Goal: Check status: Check status

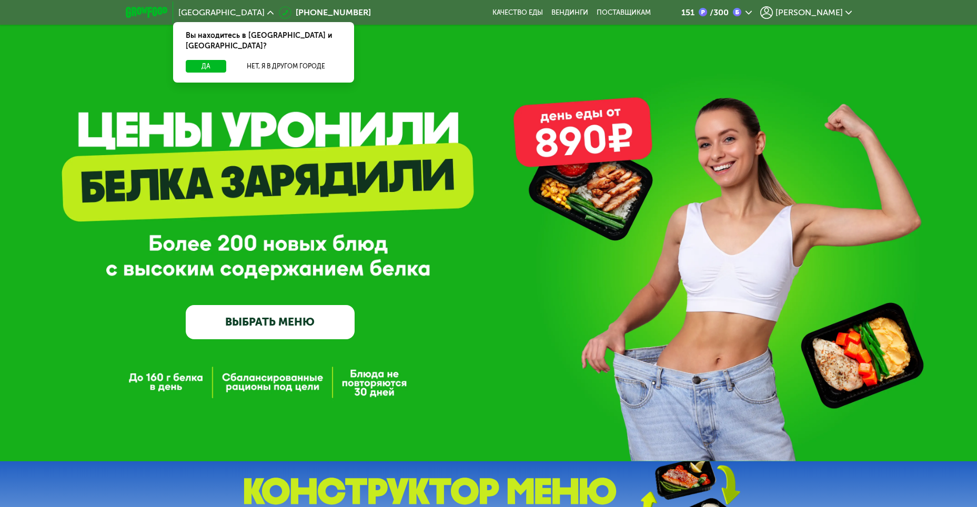
click at [821, 13] on span "[PERSON_NAME]" at bounding box center [809, 12] width 67 height 8
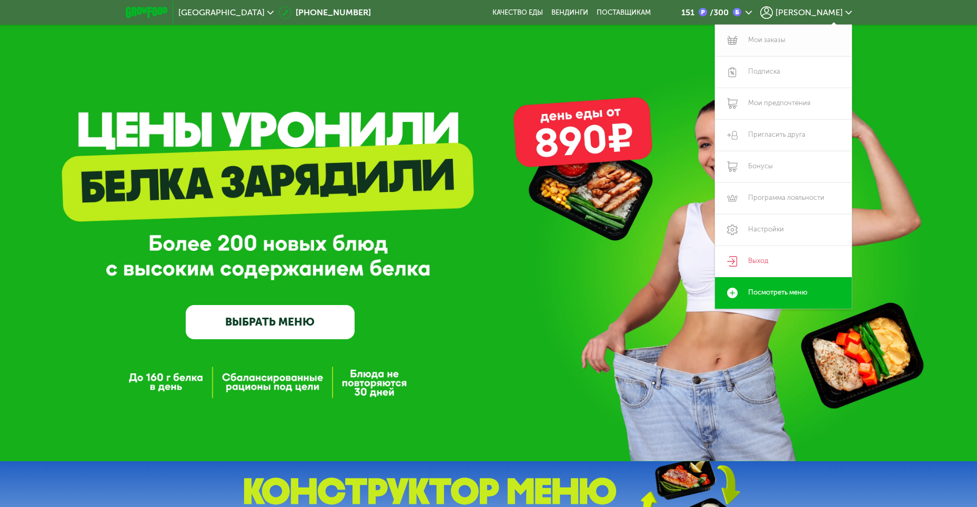
click at [776, 38] on link "Мои заказы" at bounding box center [783, 41] width 137 height 32
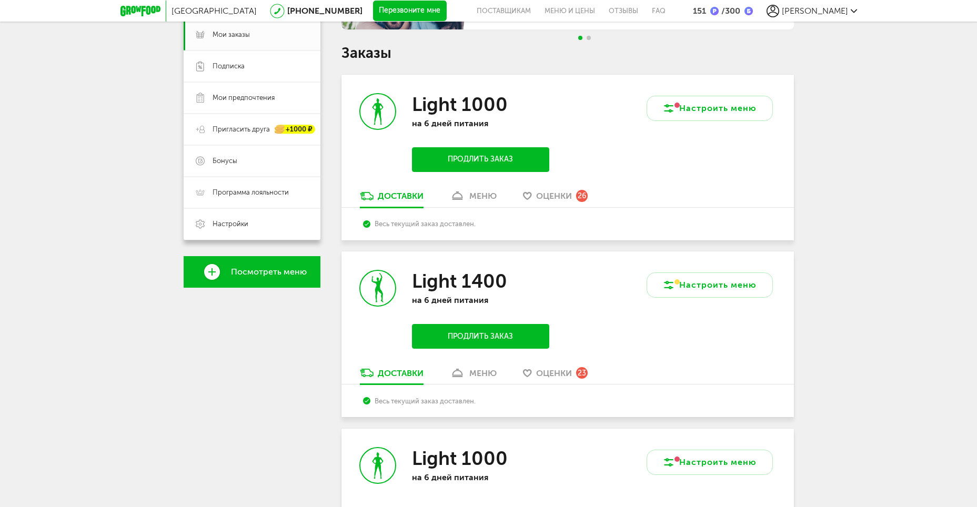
click at [481, 371] on div "меню" at bounding box center [482, 373] width 27 height 10
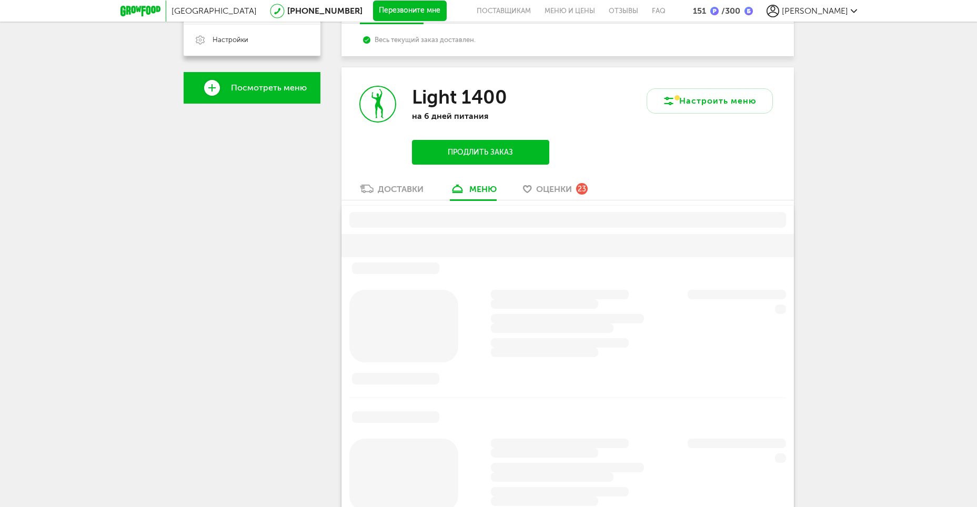
scroll to position [383, 0]
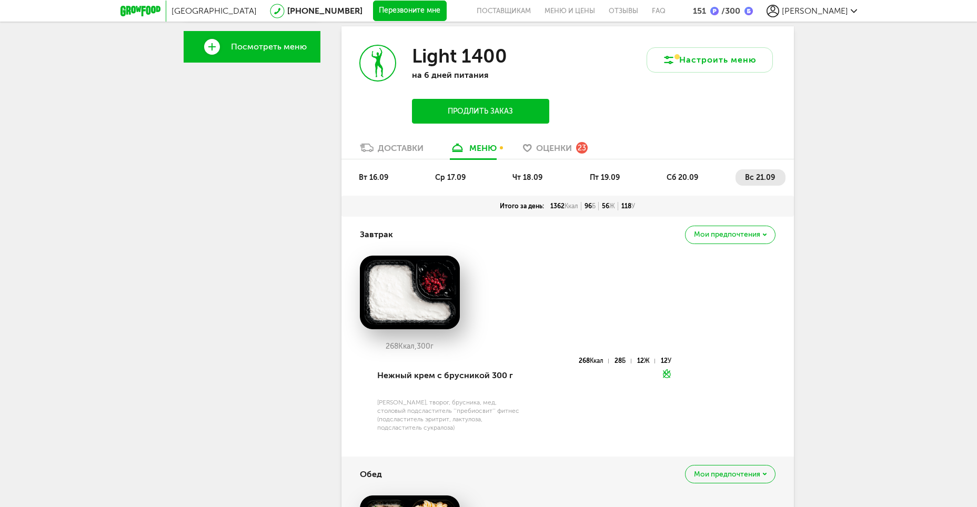
click at [686, 177] on span "сб 20.09" at bounding box center [683, 177] width 32 height 9
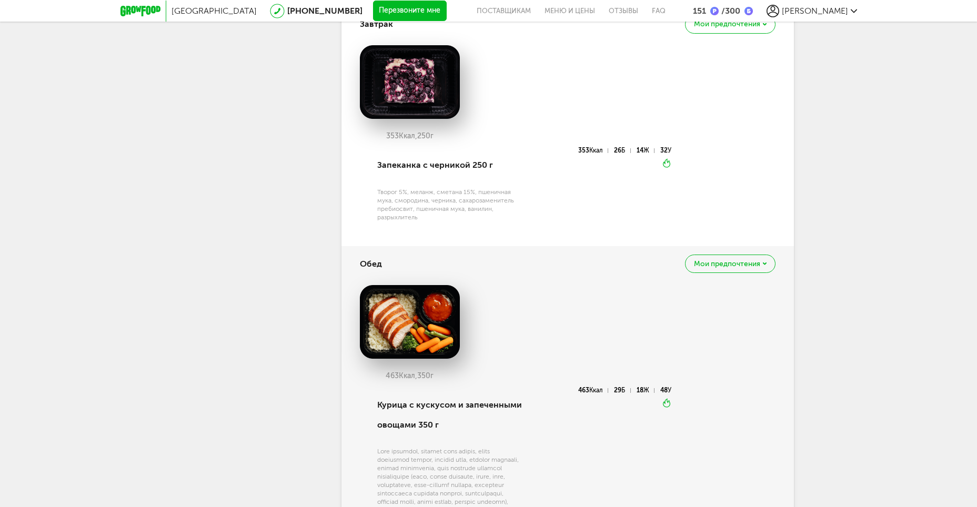
scroll to position [488, 0]
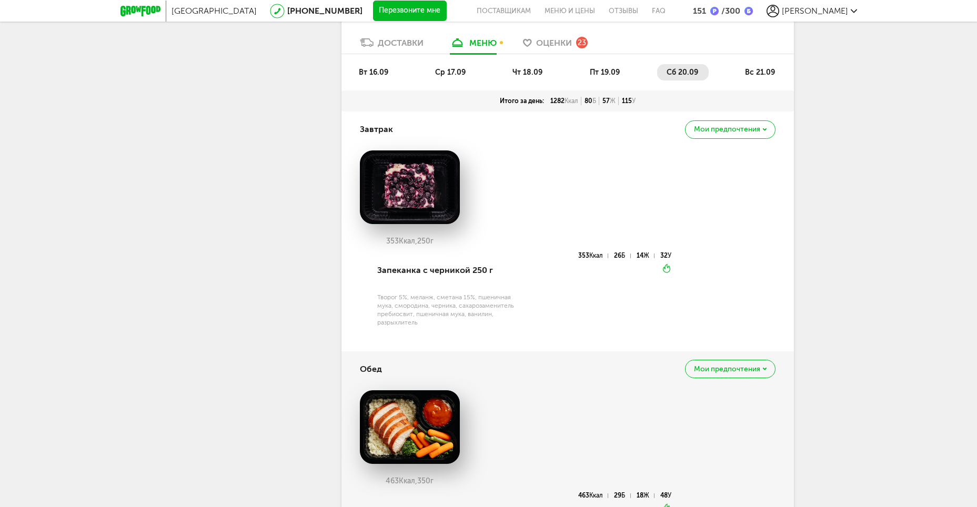
click at [762, 78] on li "вс 21.09" at bounding box center [761, 72] width 50 height 16
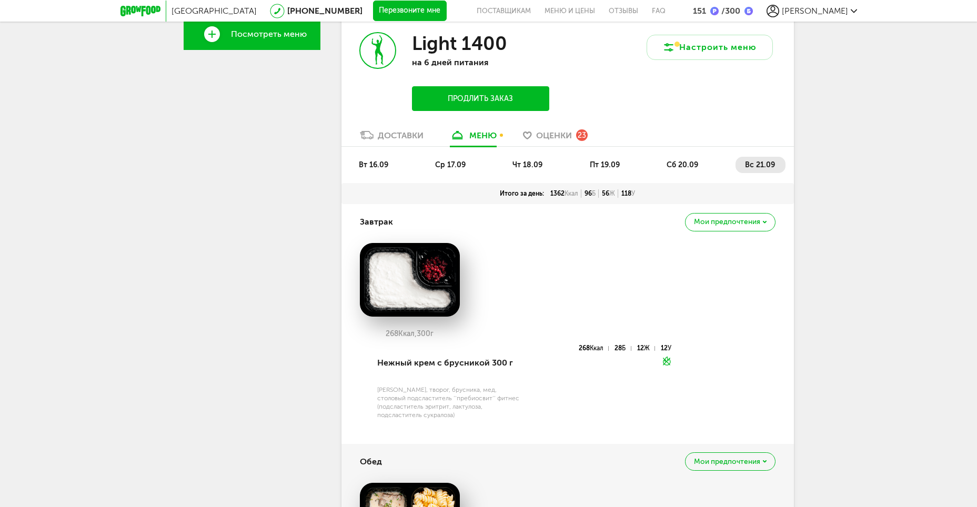
scroll to position [330, 0]
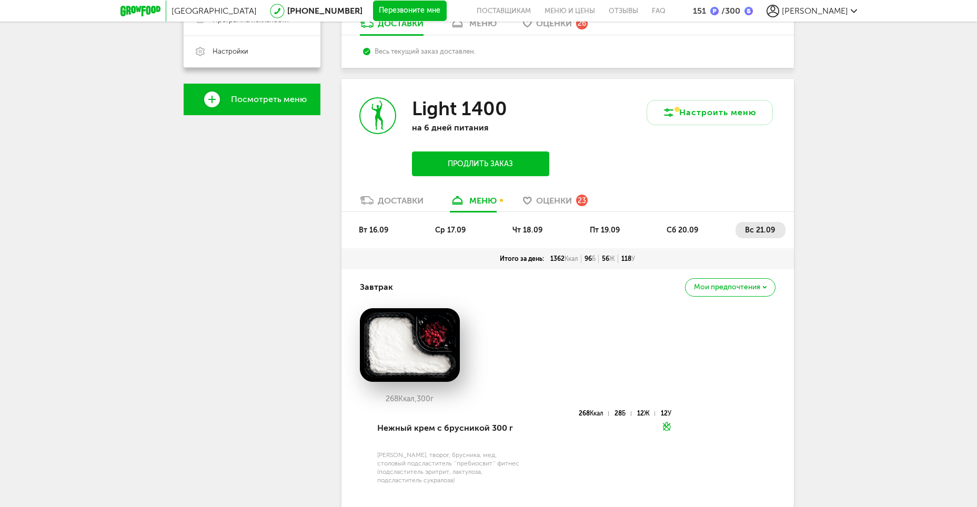
click at [660, 233] on li "сб 20.09" at bounding box center [683, 230] width 52 height 16
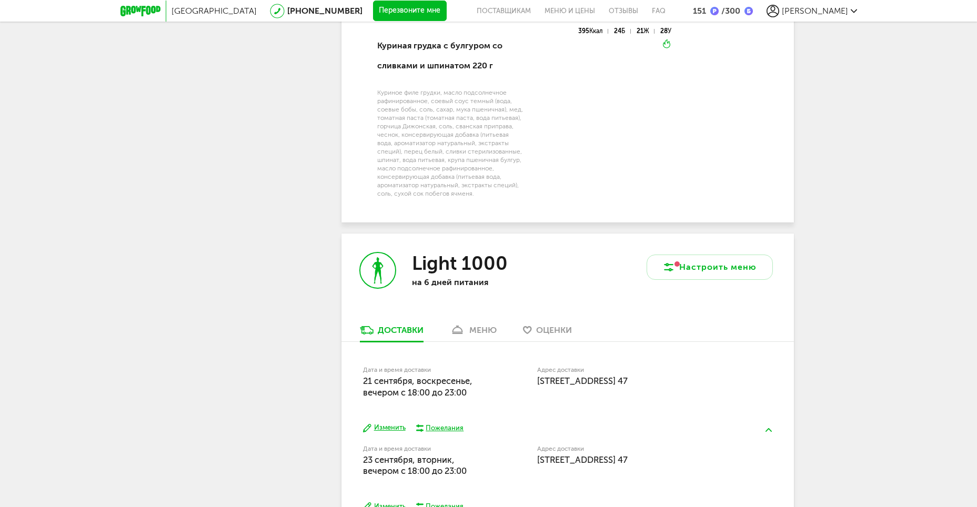
scroll to position [1593, 0]
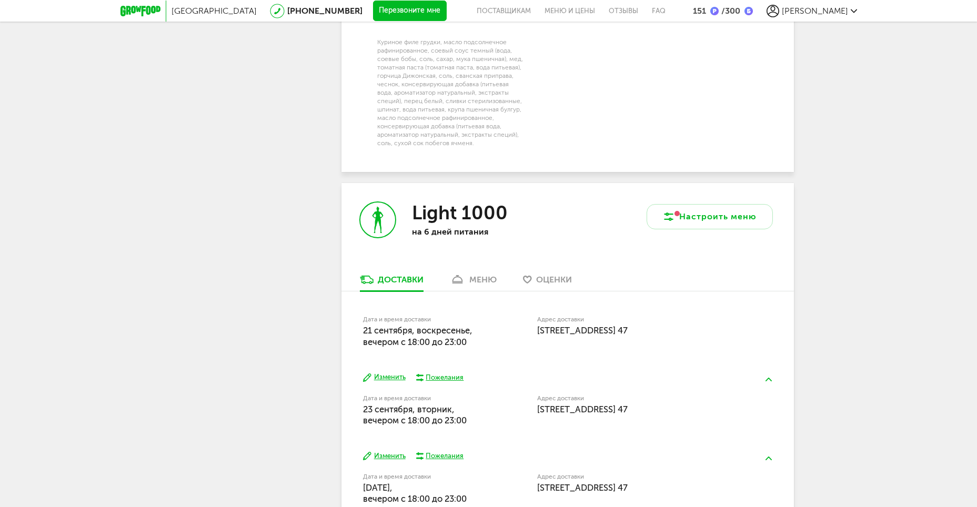
click at [481, 285] on div "меню" at bounding box center [482, 280] width 27 height 10
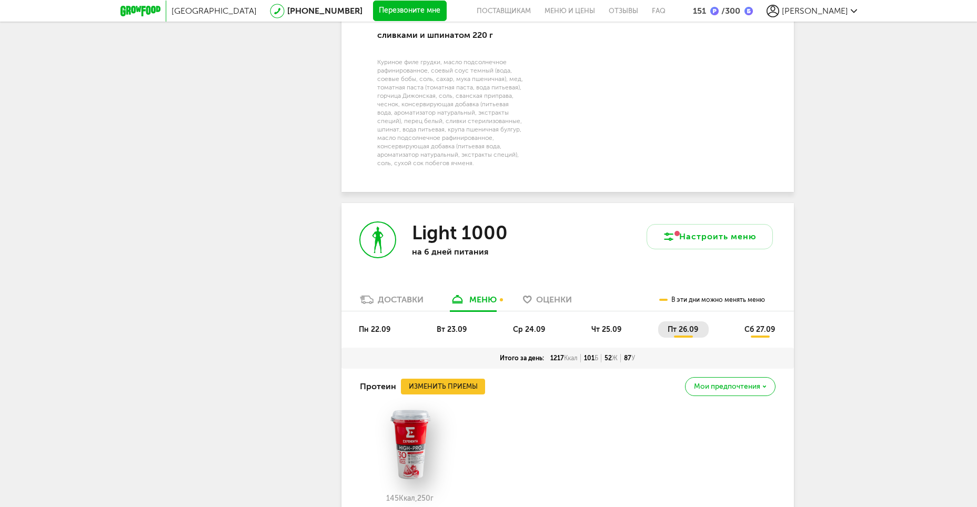
scroll to position [1626, 0]
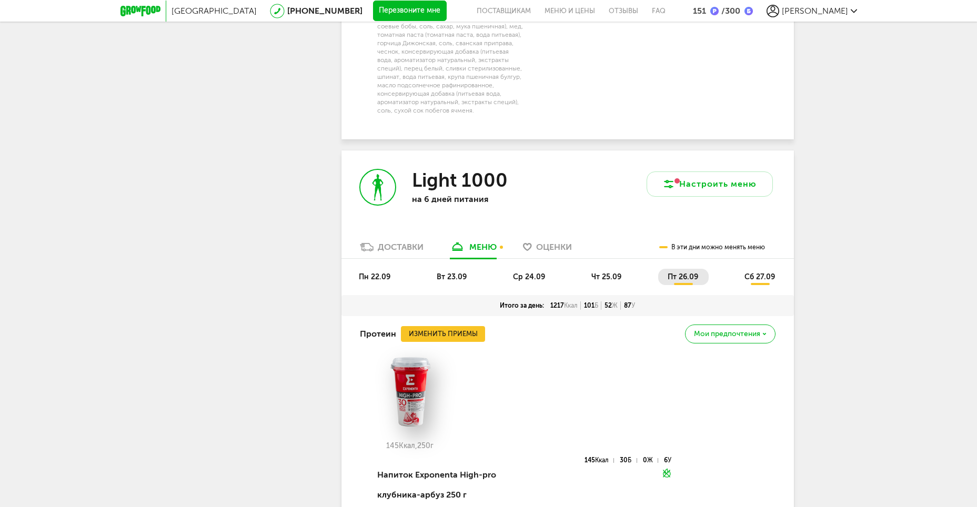
click at [767, 281] on span "сб 27.09" at bounding box center [759, 277] width 31 height 9
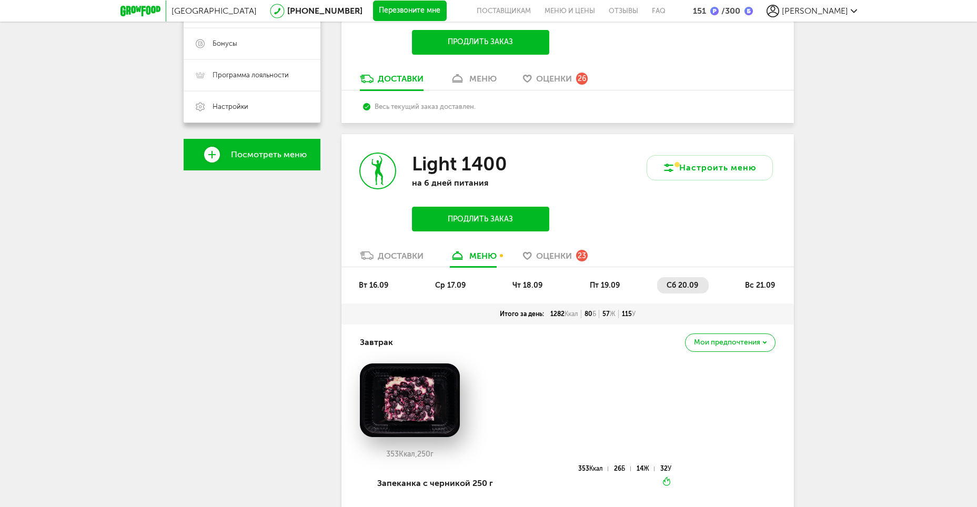
scroll to position [0, 0]
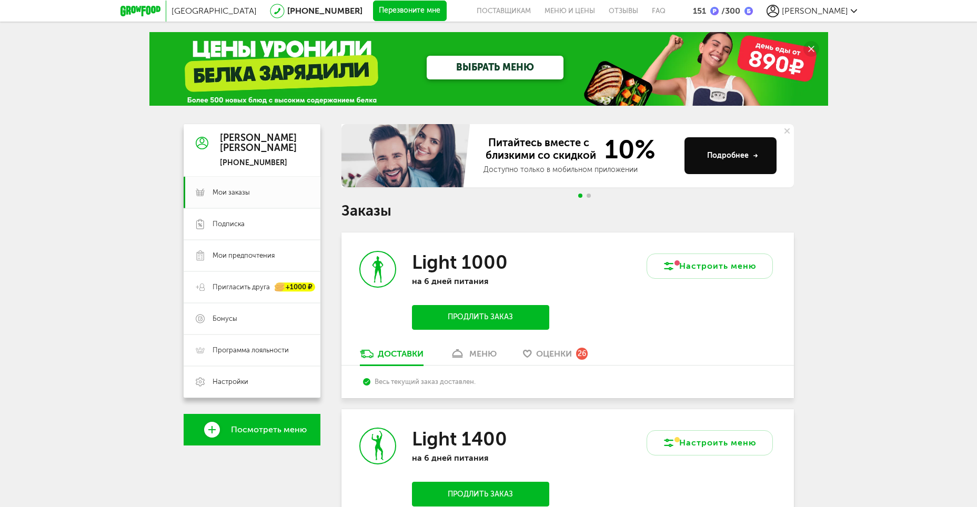
click at [482, 348] on link "меню" at bounding box center [473, 356] width 57 height 17
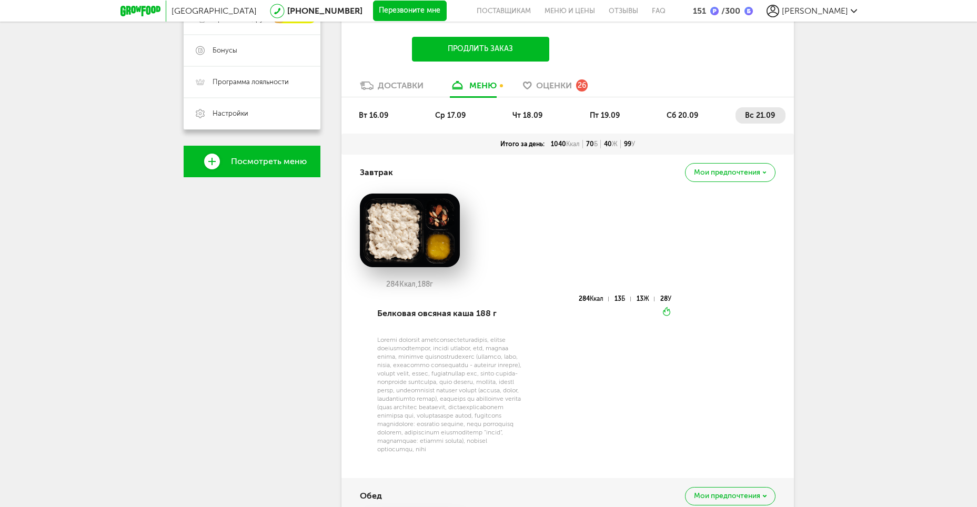
scroll to position [259, 0]
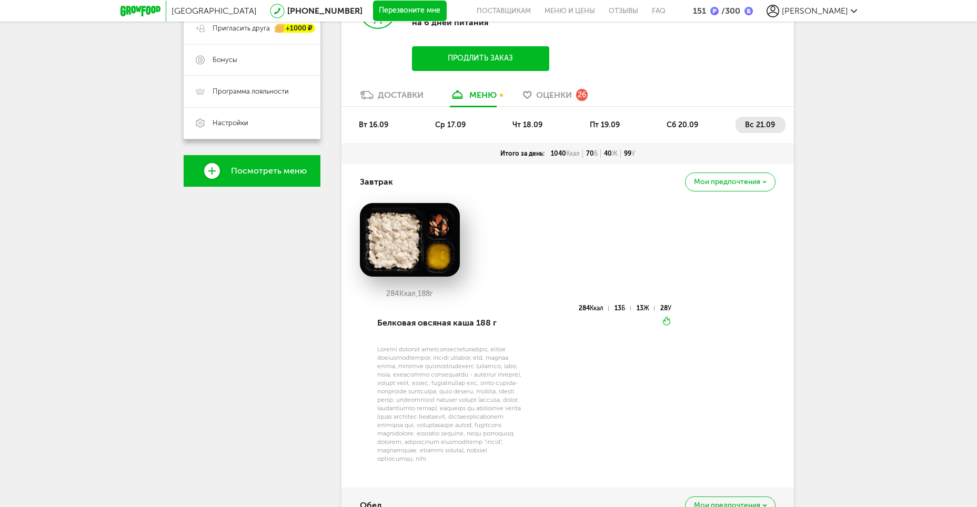
click at [667, 124] on span "сб 20.09" at bounding box center [683, 124] width 32 height 9
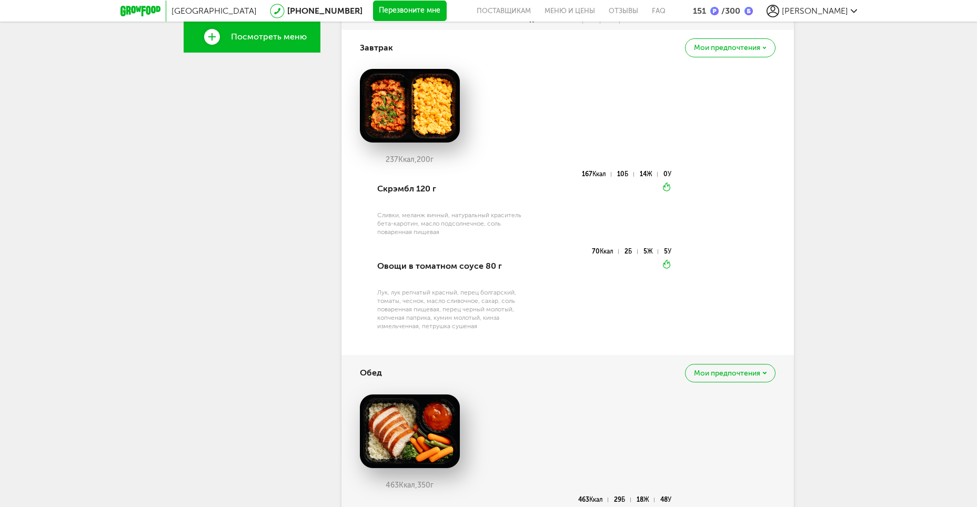
scroll to position [275, 0]
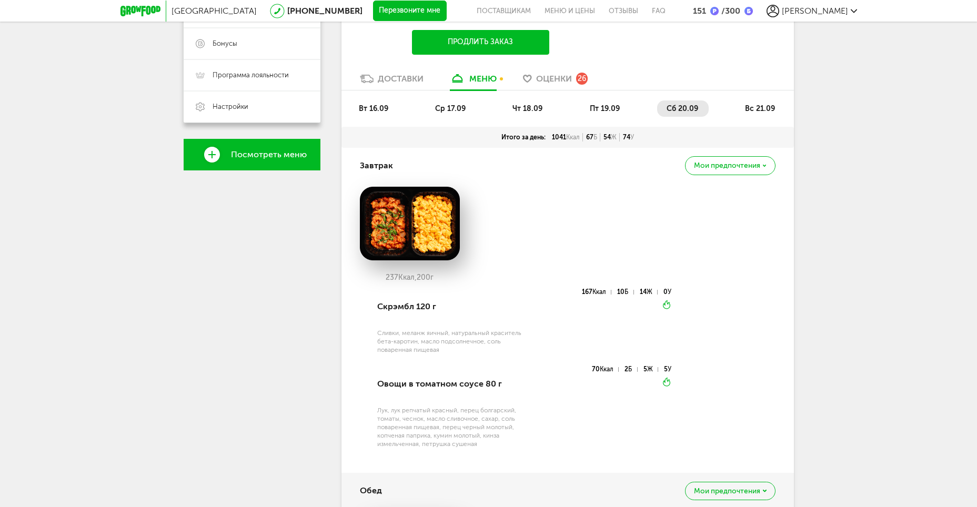
click at [781, 114] on li "вс 21.09" at bounding box center [761, 108] width 50 height 16
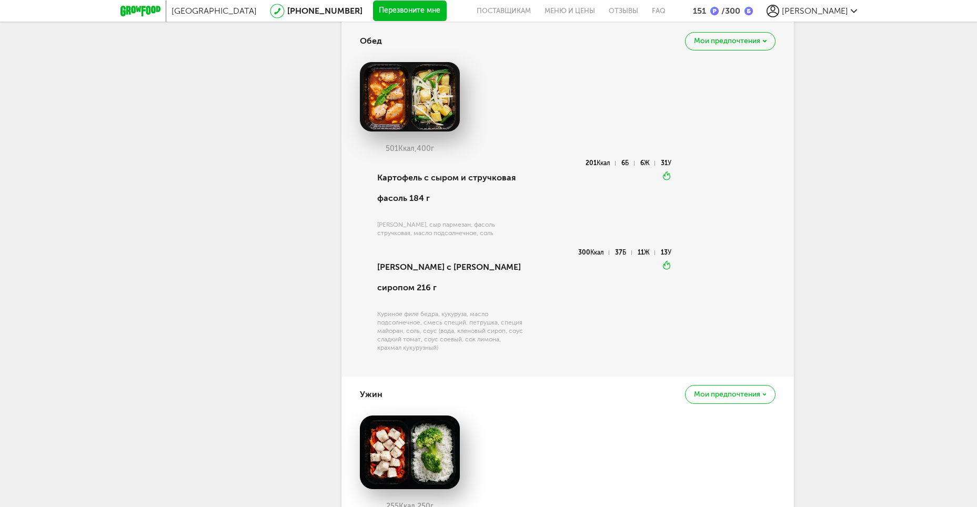
scroll to position [749, 0]
